Goal: Book appointment/travel/reservation

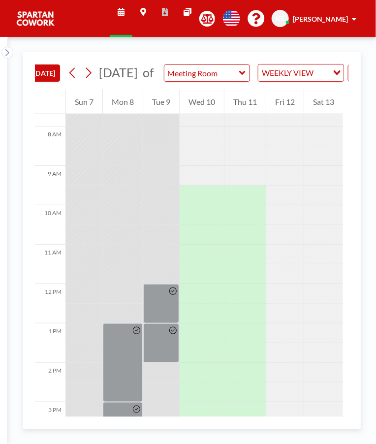
scroll to position [301, 0]
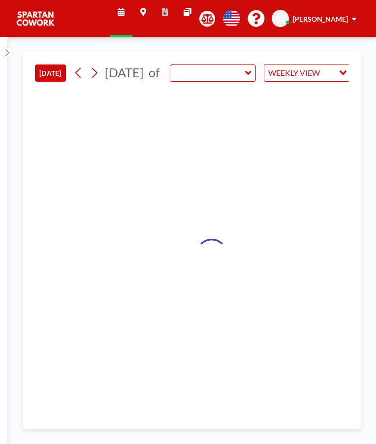
type input "Meeting Room"
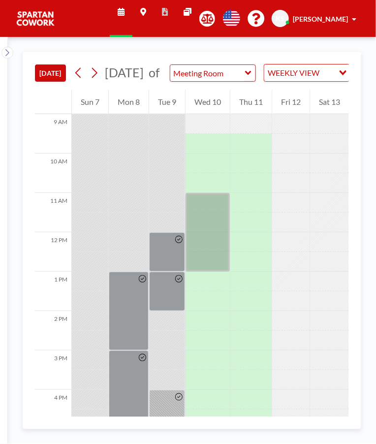
scroll to position [356, 0]
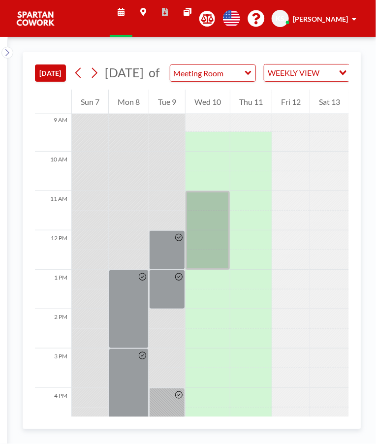
click at [215, 217] on div at bounding box center [208, 230] width 44 height 79
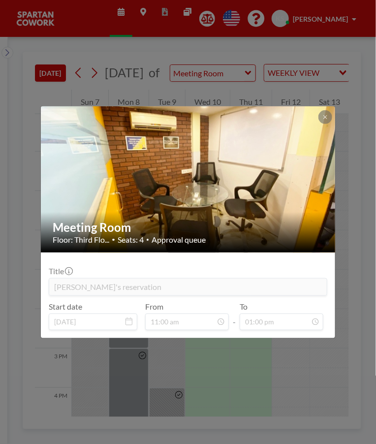
click at [309, 400] on div "Meeting Room Floor: Third Flo... • Seats: 4 • Approval queue Title [PERSON_NAME…" at bounding box center [188, 222] width 376 height 444
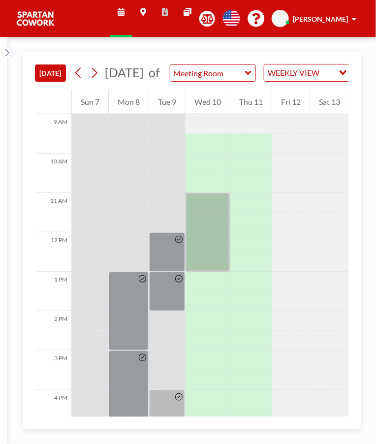
scroll to position [349, 0]
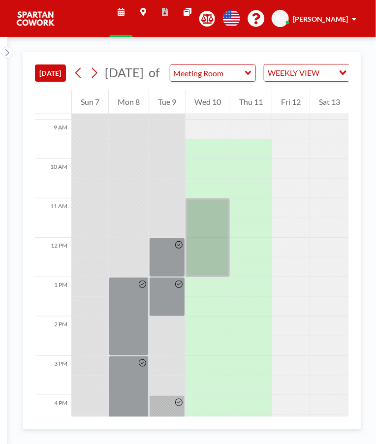
click at [209, 221] on div at bounding box center [208, 237] width 44 height 79
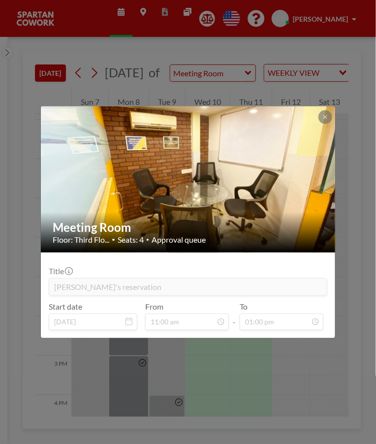
click at [357, 60] on div "Meeting Room Floor: Third Flo... • Seats: 4 • Approval queue Title [PERSON_NAME…" at bounding box center [188, 222] width 376 height 444
